Goal: Task Accomplishment & Management: Complete application form

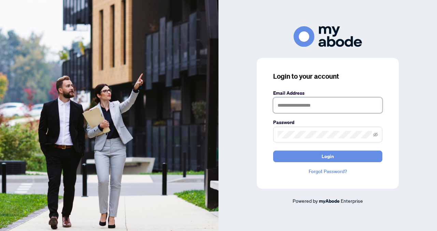
click at [281, 106] on input "text" at bounding box center [327, 106] width 109 height 16
type input "**********"
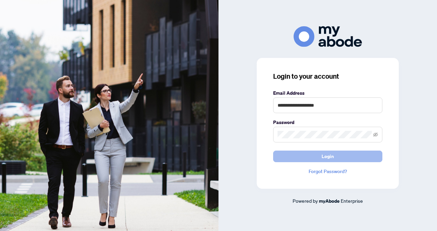
click at [296, 161] on button "Login" at bounding box center [327, 157] width 109 height 12
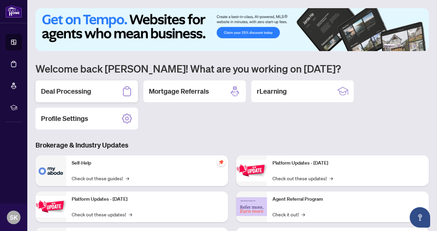
click at [64, 89] on h2 "Deal Processing" at bounding box center [66, 92] width 50 height 10
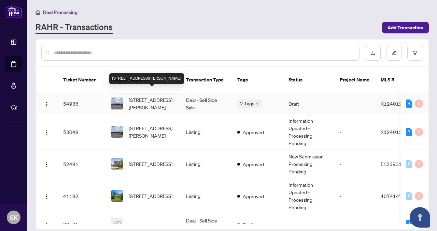
click at [137, 101] on span "[STREET_ADDRESS][PERSON_NAME]" at bounding box center [152, 103] width 46 height 15
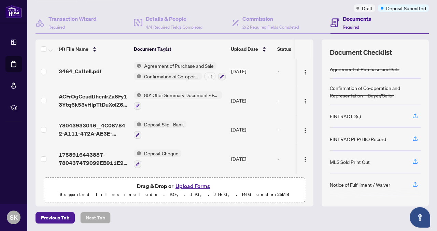
scroll to position [2, 0]
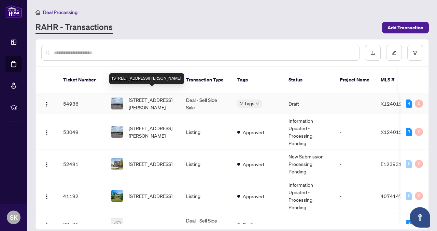
click at [152, 98] on span "[STREET_ADDRESS][PERSON_NAME]" at bounding box center [152, 103] width 46 height 15
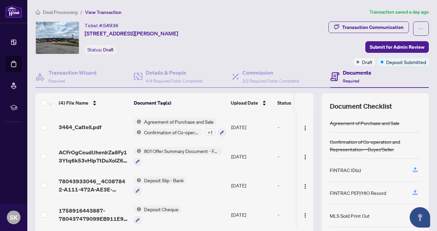
click at [356, 73] on h4 "Documents" at bounding box center [357, 73] width 28 height 8
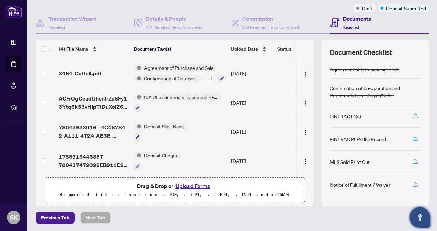
click at [419, 219] on icon "Open asap" at bounding box center [420, 218] width 9 height 9
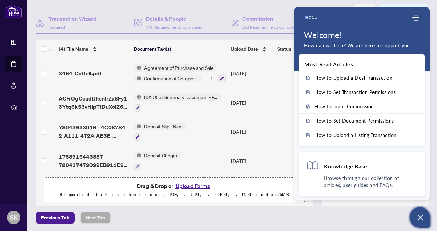
click at [417, 219] on icon "Open asap" at bounding box center [420, 218] width 9 height 9
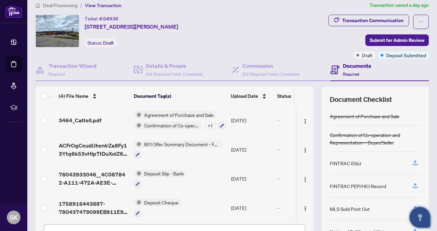
scroll to position [6, 0]
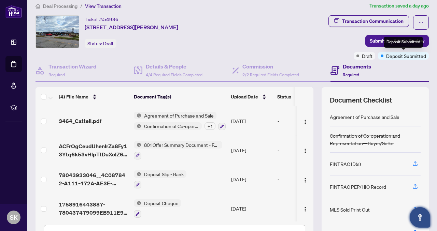
click at [399, 56] on span "Deposit Submitted" at bounding box center [406, 56] width 40 height 8
click at [380, 43] on span "Submit for Admin Review" at bounding box center [397, 41] width 55 height 11
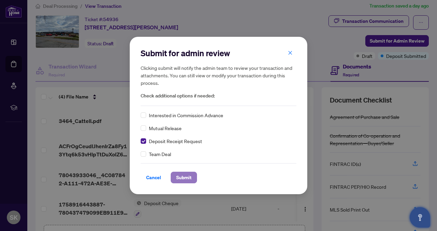
click at [182, 180] on span "Submit" at bounding box center [183, 177] width 15 height 11
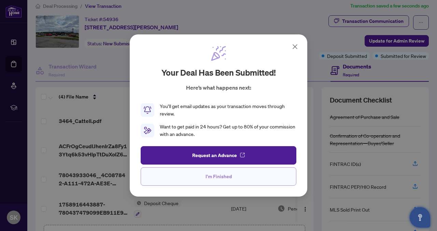
click at [224, 174] on span "I'm Finished" at bounding box center [219, 176] width 26 height 11
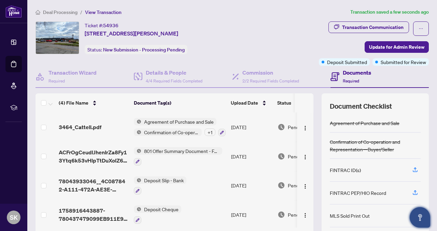
scroll to position [2, 0]
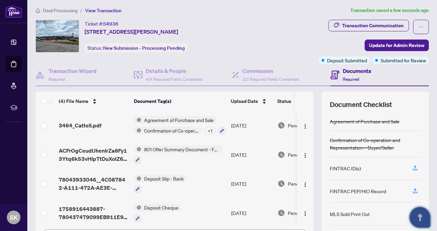
click at [158, 128] on span "Confirmation of Co-operation and Representation—Buyer/Seller" at bounding box center [171, 131] width 60 height 8
click at [115, 105] on div "(4) File Name" at bounding box center [94, 102] width 70 height 8
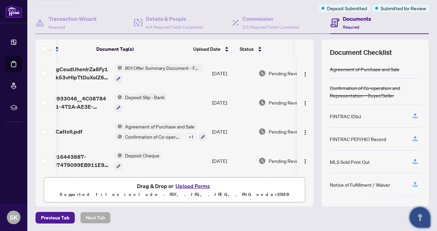
scroll to position [0, 0]
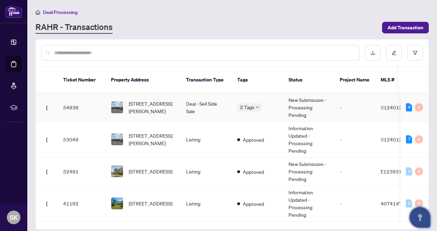
click at [70, 102] on td "54936" at bounding box center [82, 108] width 48 height 28
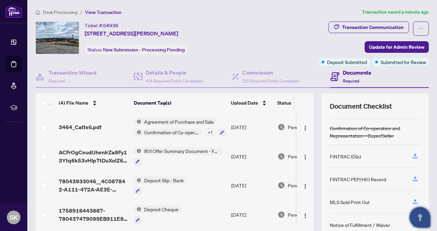
scroll to position [24, 0]
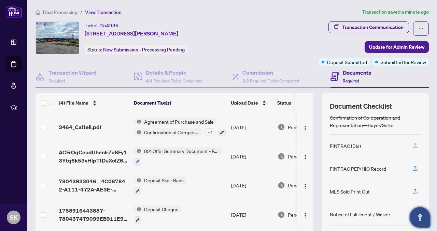
click at [416, 146] on icon "button" at bounding box center [415, 146] width 6 height 6
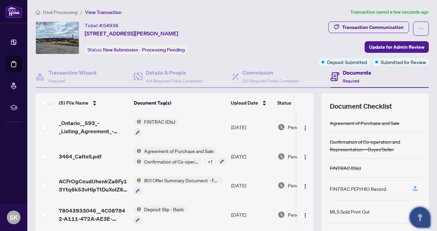
click at [158, 121] on span "FINTRAC ID(s)" at bounding box center [159, 122] width 37 height 8
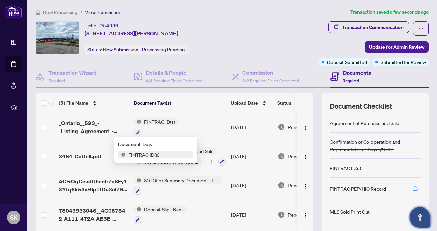
click at [158, 121] on span "FINTRAC ID(s)" at bounding box center [159, 122] width 37 height 8
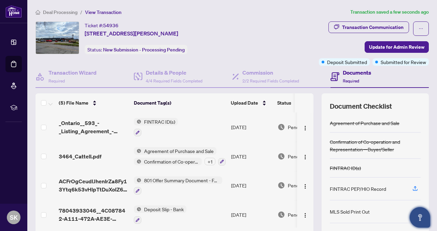
click at [155, 121] on span "FINTRAC ID(s)" at bounding box center [159, 122] width 37 height 8
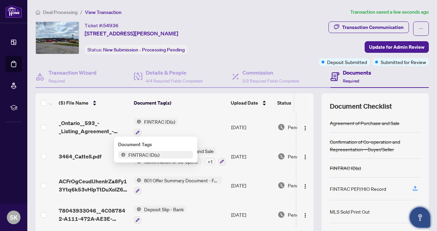
click at [147, 154] on span "FINTRAC ID(s)" at bounding box center [144, 155] width 37 height 8
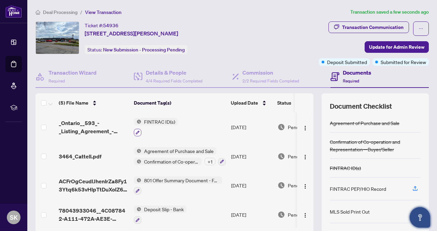
click at [137, 131] on icon "button" at bounding box center [138, 133] width 4 height 4
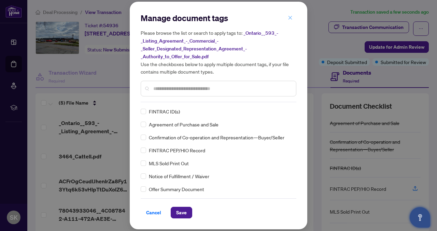
click at [290, 18] on icon "close" at bounding box center [290, 18] width 4 height 4
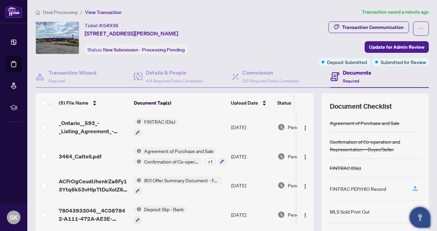
scroll to position [2, 0]
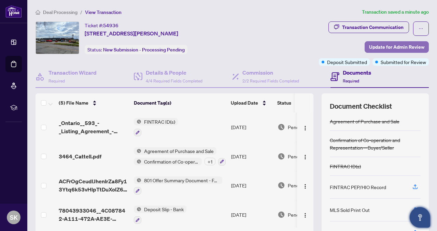
click at [390, 47] on span "Update for Admin Review" at bounding box center [396, 47] width 55 height 11
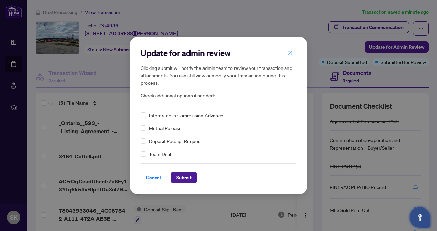
click at [291, 53] on icon "close" at bounding box center [290, 53] width 4 height 4
